Goal: Find specific page/section: Find specific page/section

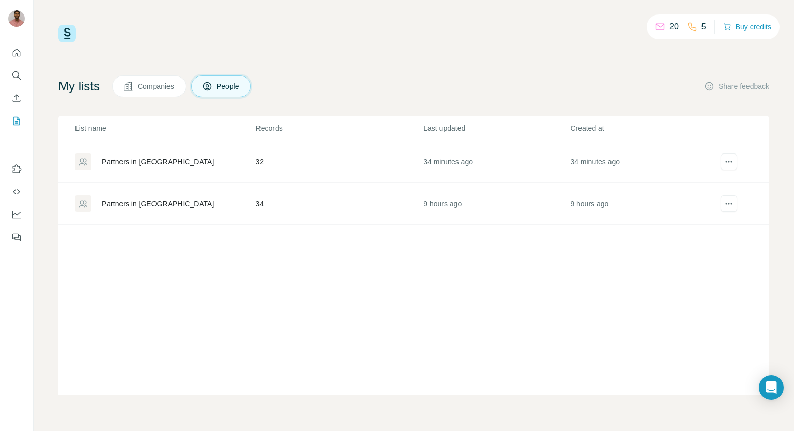
click at [62, 173] on td "Partners in [GEOGRAPHIC_DATA]" at bounding box center [156, 162] width 197 height 42
click at [135, 160] on div "Partners in [GEOGRAPHIC_DATA]" at bounding box center [158, 162] width 112 height 10
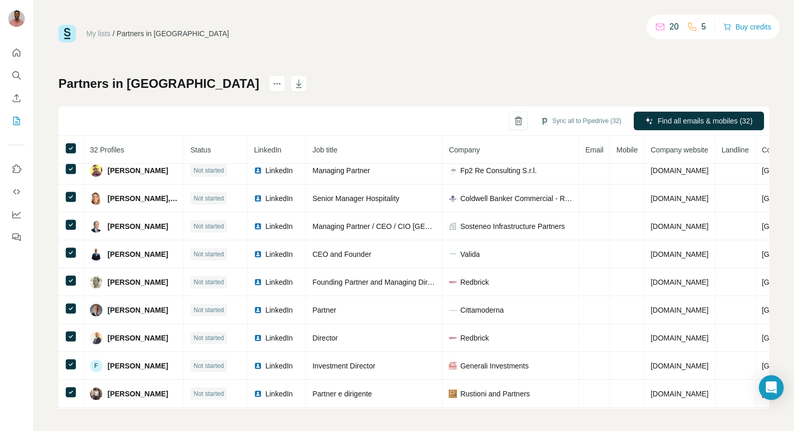
scroll to position [108, 0]
